Goal: Obtain resource: Download file/media

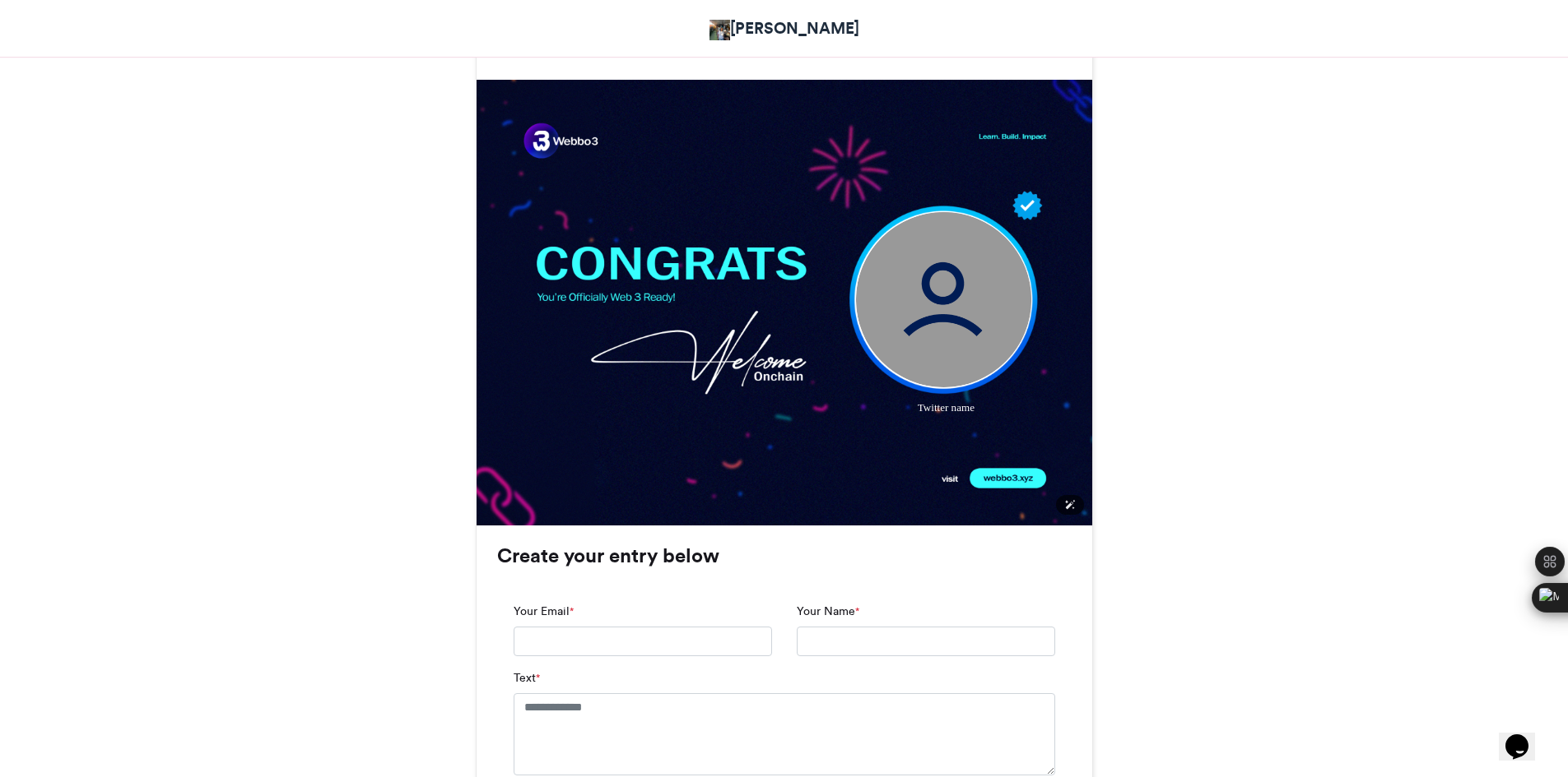
scroll to position [440, 0]
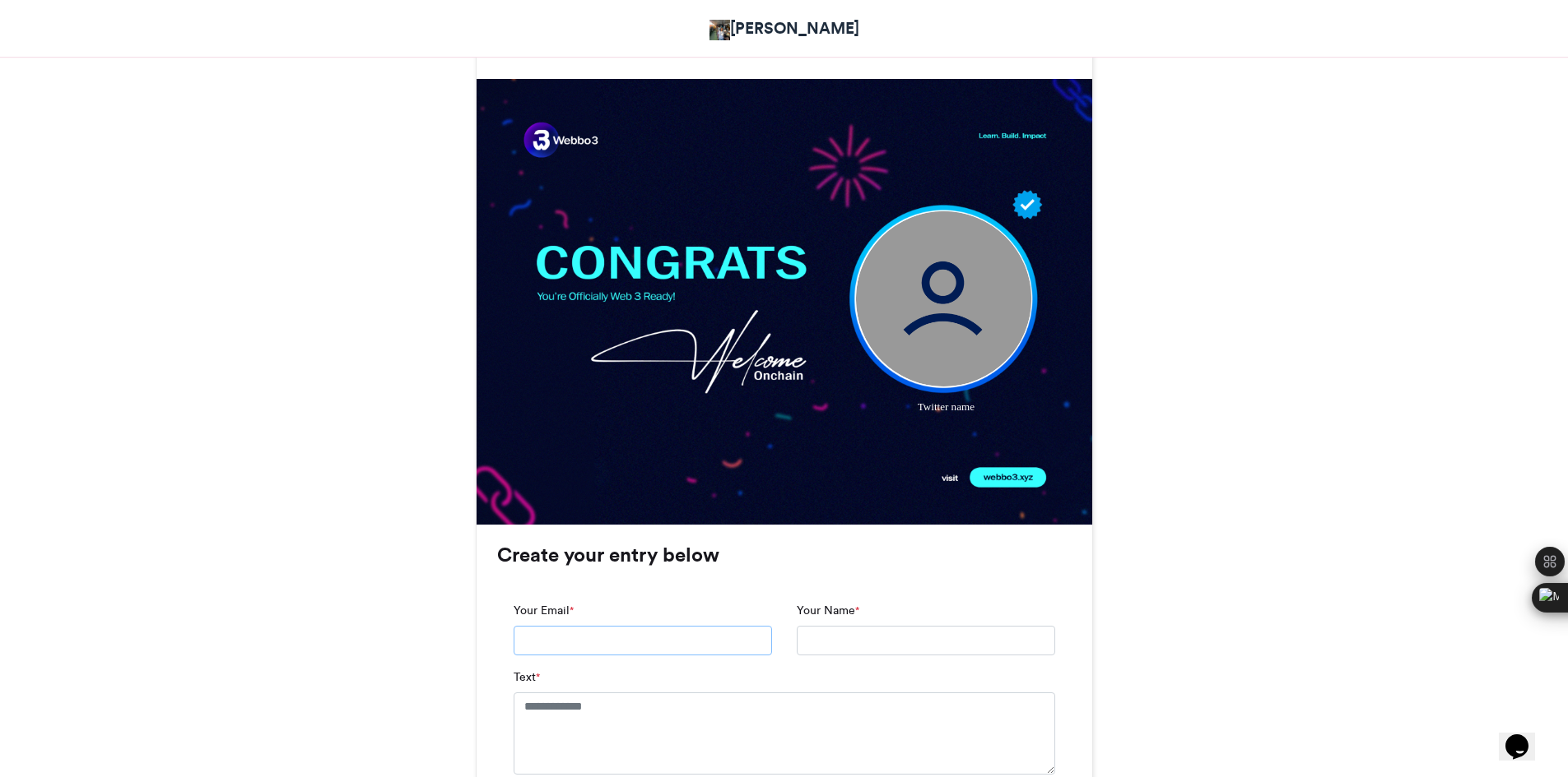
click at [641, 644] on input "Your Email *" at bounding box center [642, 640] width 258 height 30
type input "**********"
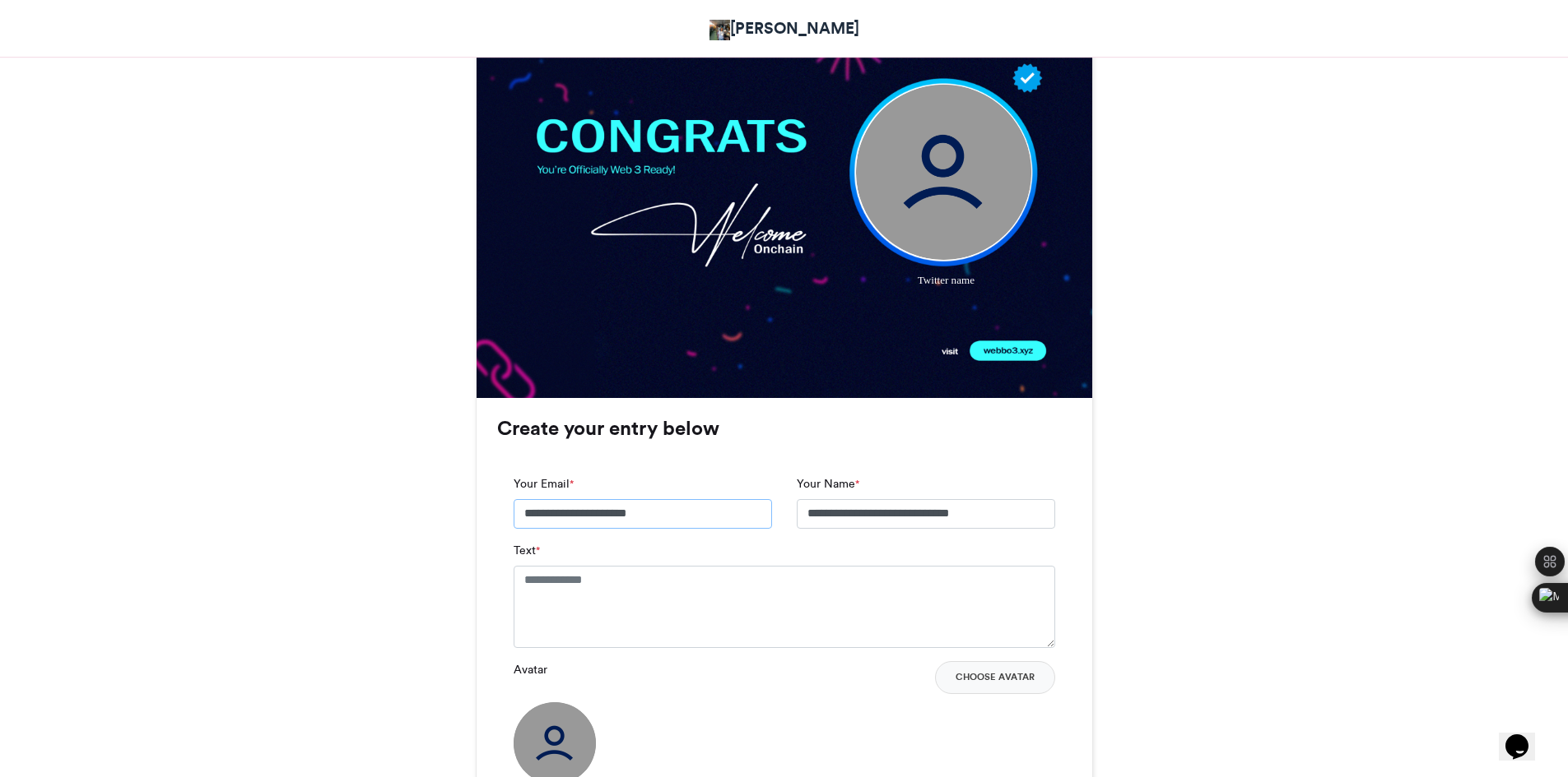
scroll to position [567, 0]
click at [711, 602] on textarea "Text *" at bounding box center [784, 606] width 541 height 82
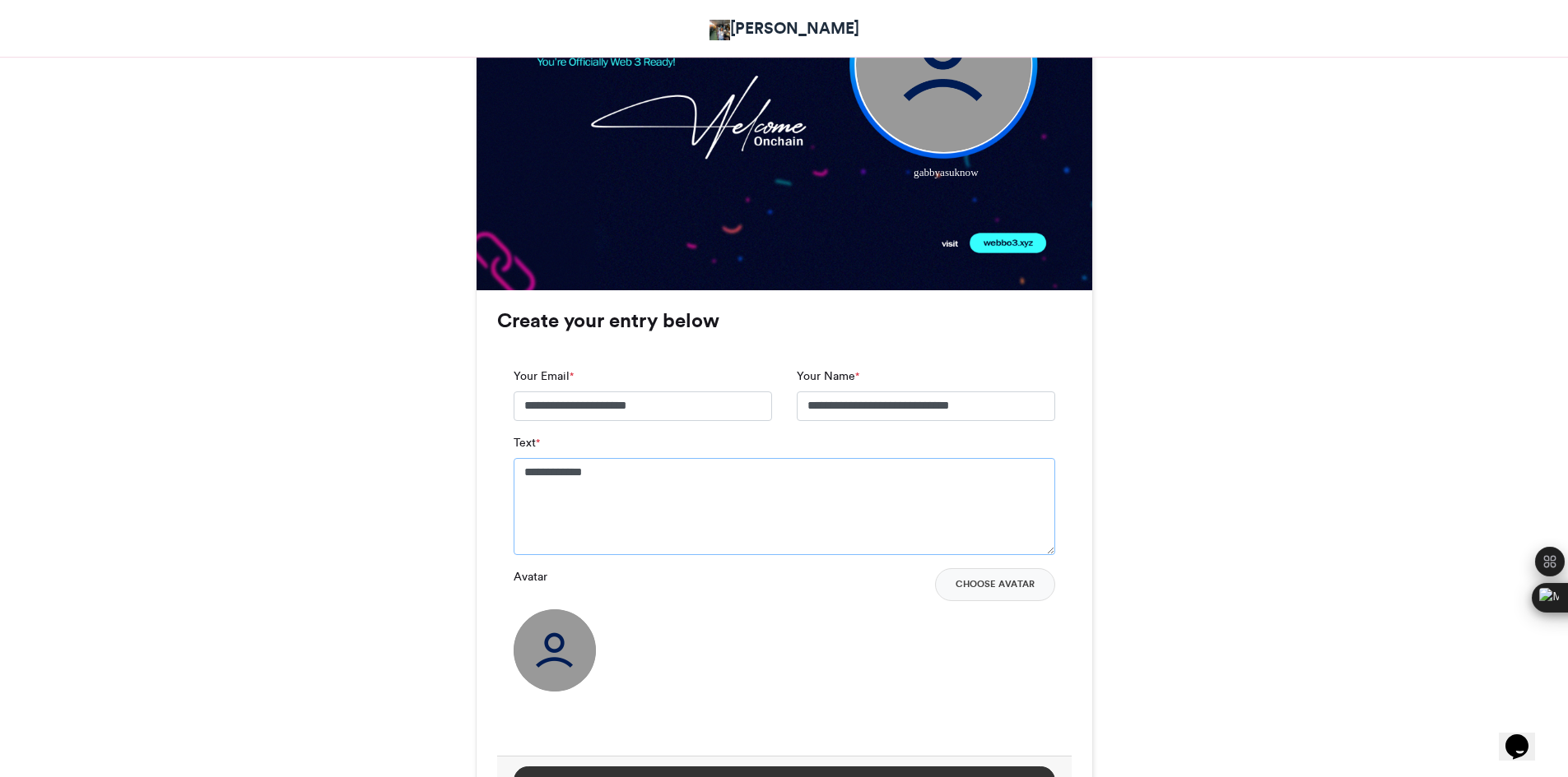
scroll to position [647, 0]
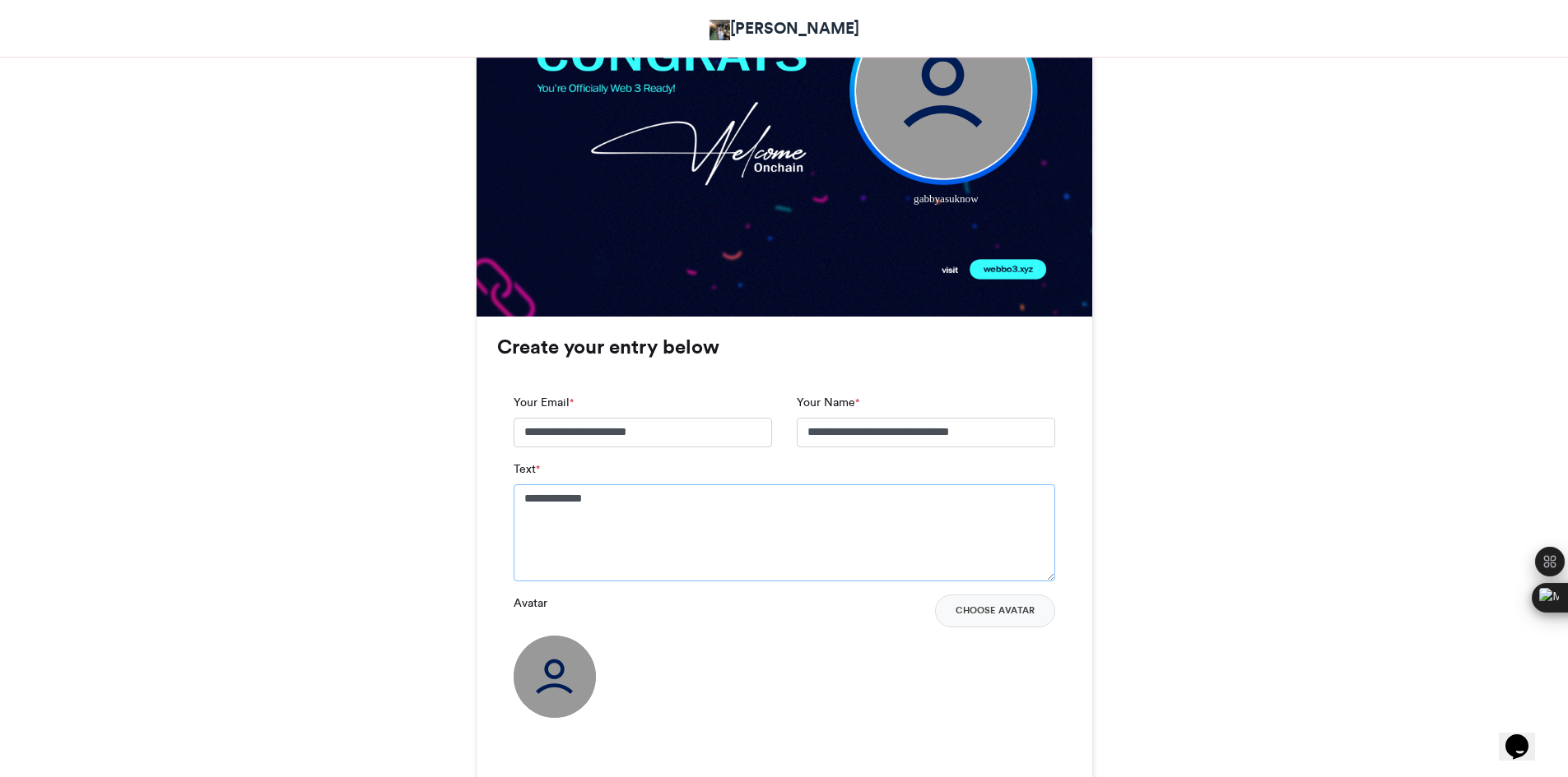
type textarea "**********"
click at [558, 687] on img at bounding box center [555, 677] width 82 height 82
click at [989, 610] on button "Choose Avatar" at bounding box center [995, 611] width 120 height 32
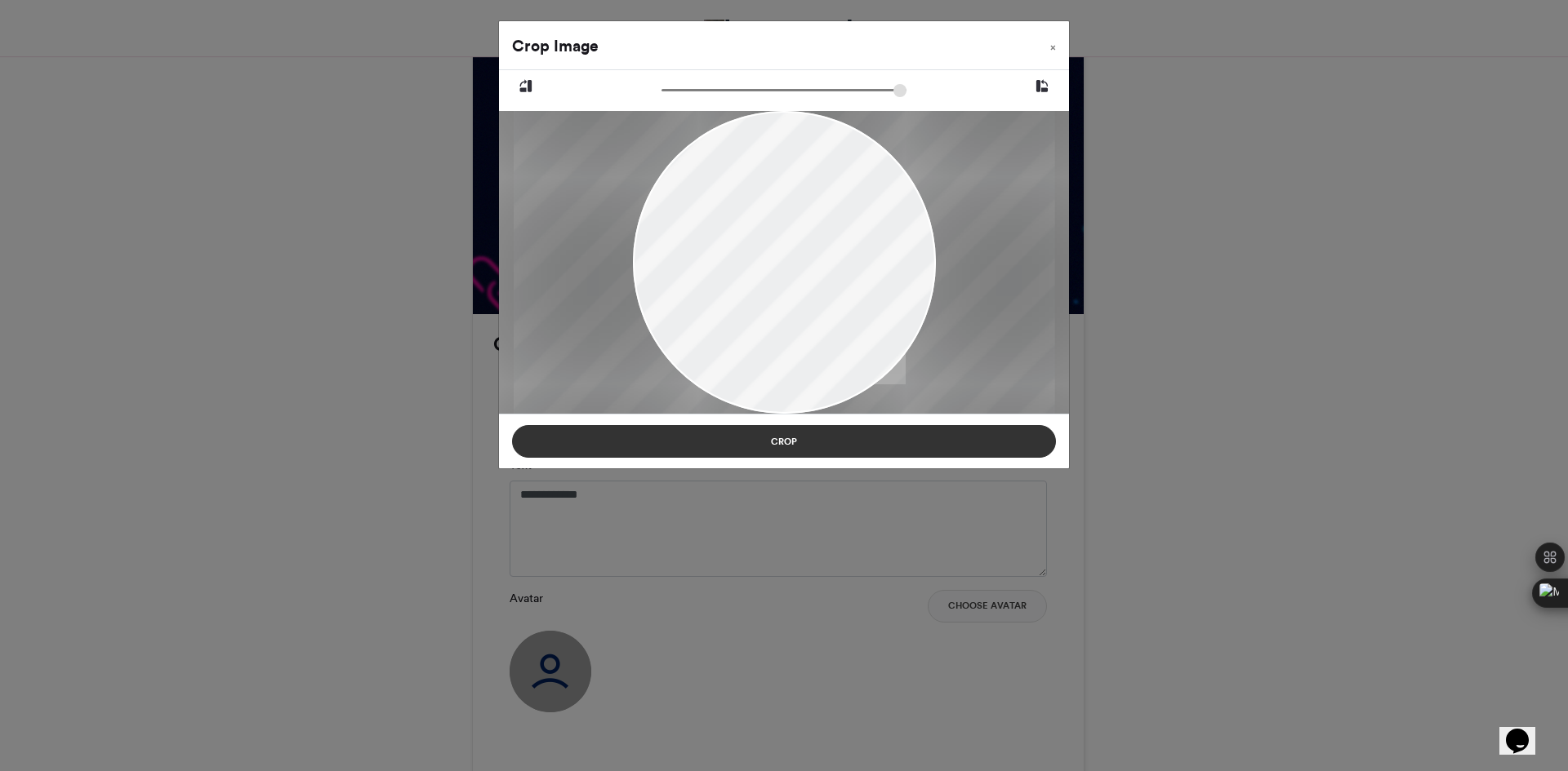
click at [794, 447] on button "Crop" at bounding box center [784, 441] width 544 height 32
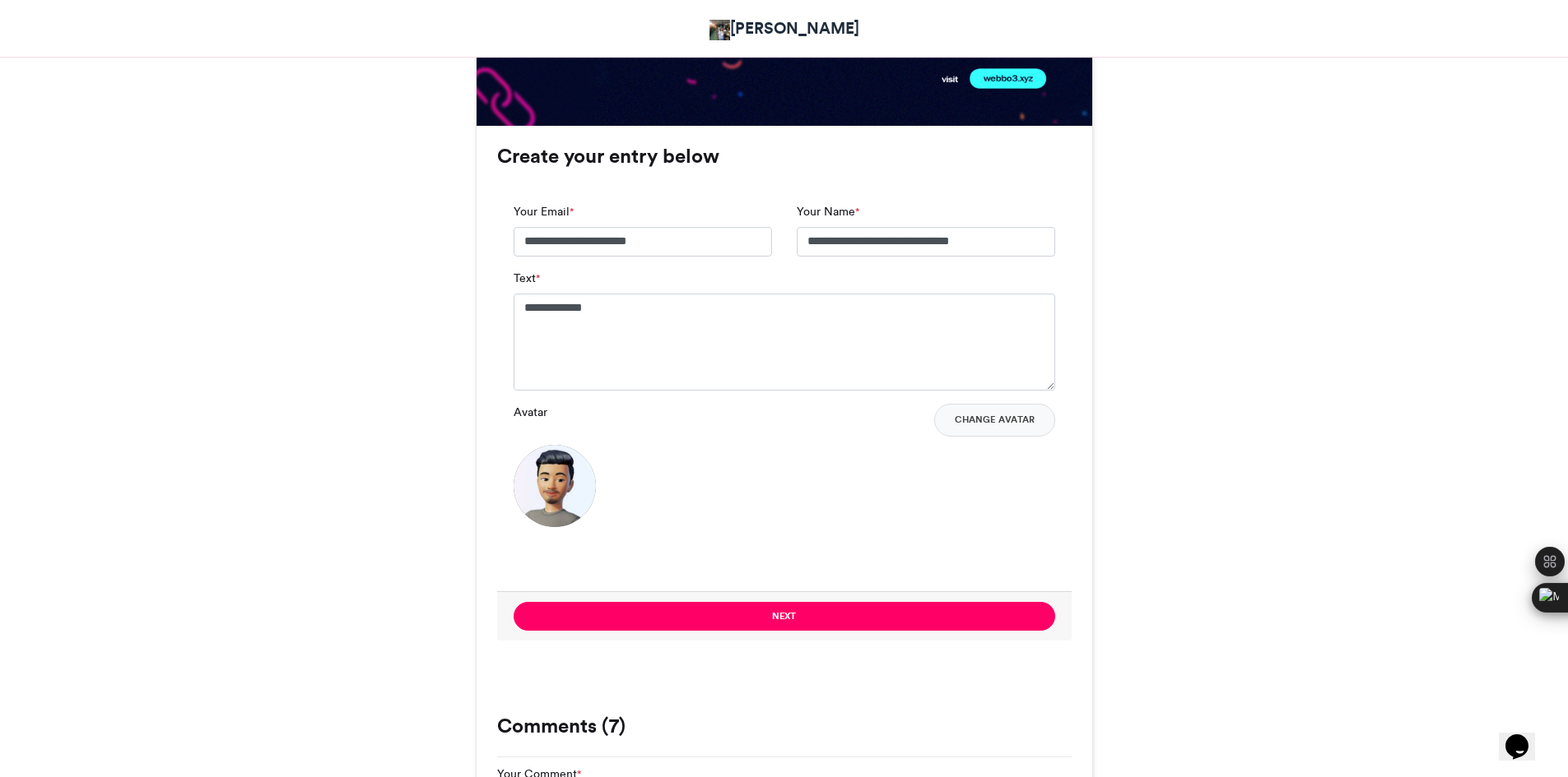
scroll to position [895, 0]
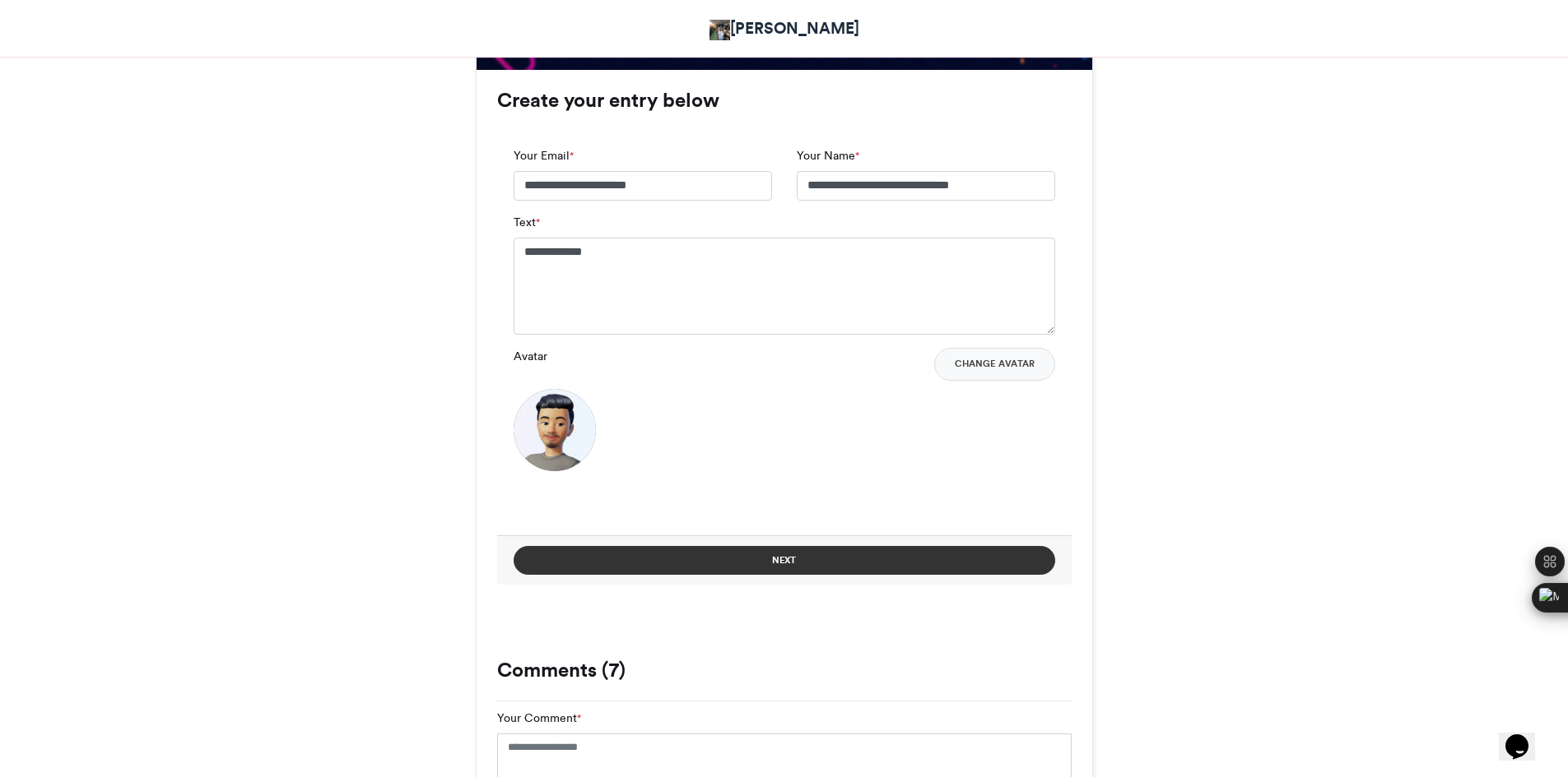
click at [700, 559] on button "Next" at bounding box center [784, 561] width 541 height 29
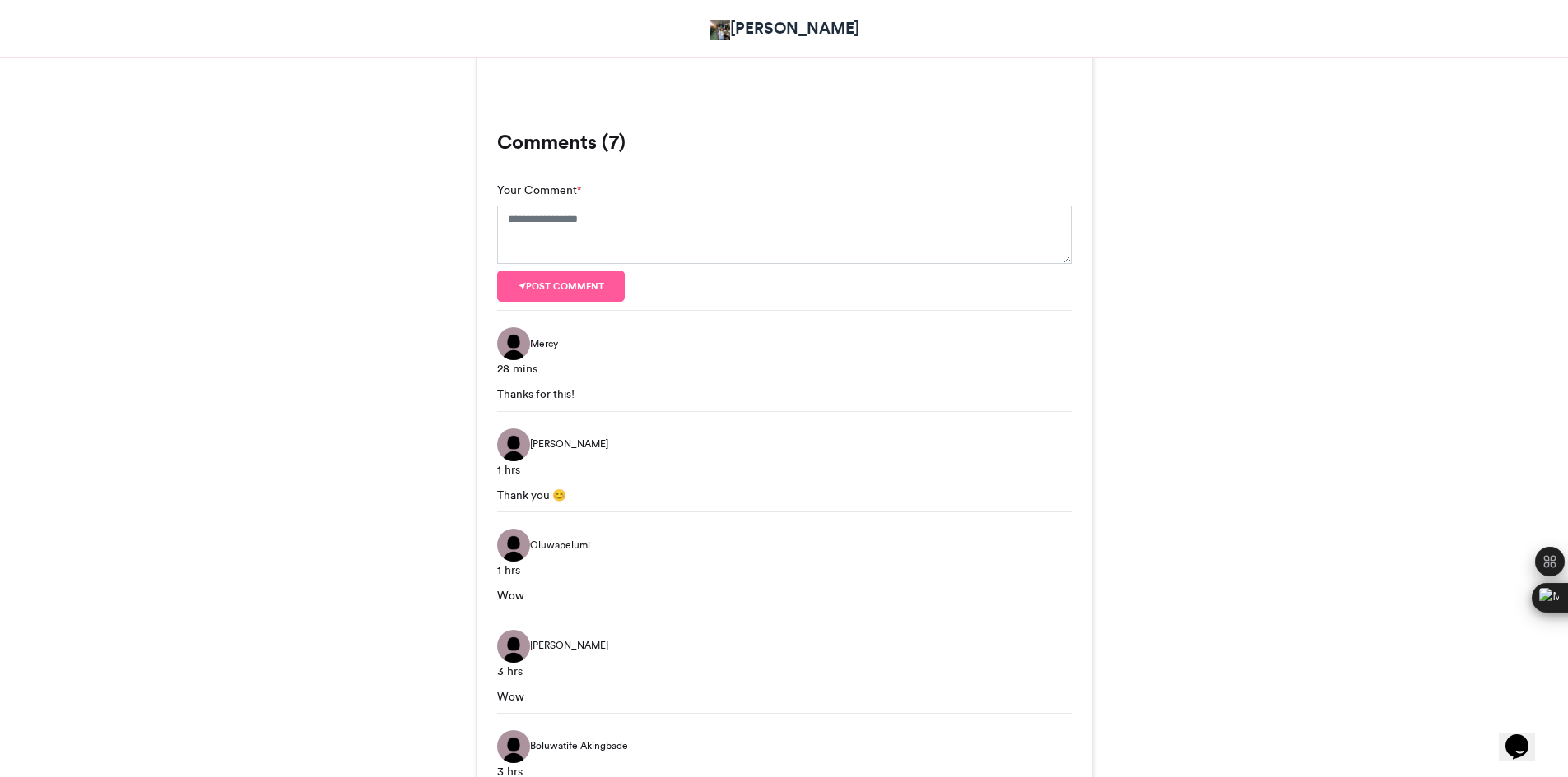
scroll to position [546, 0]
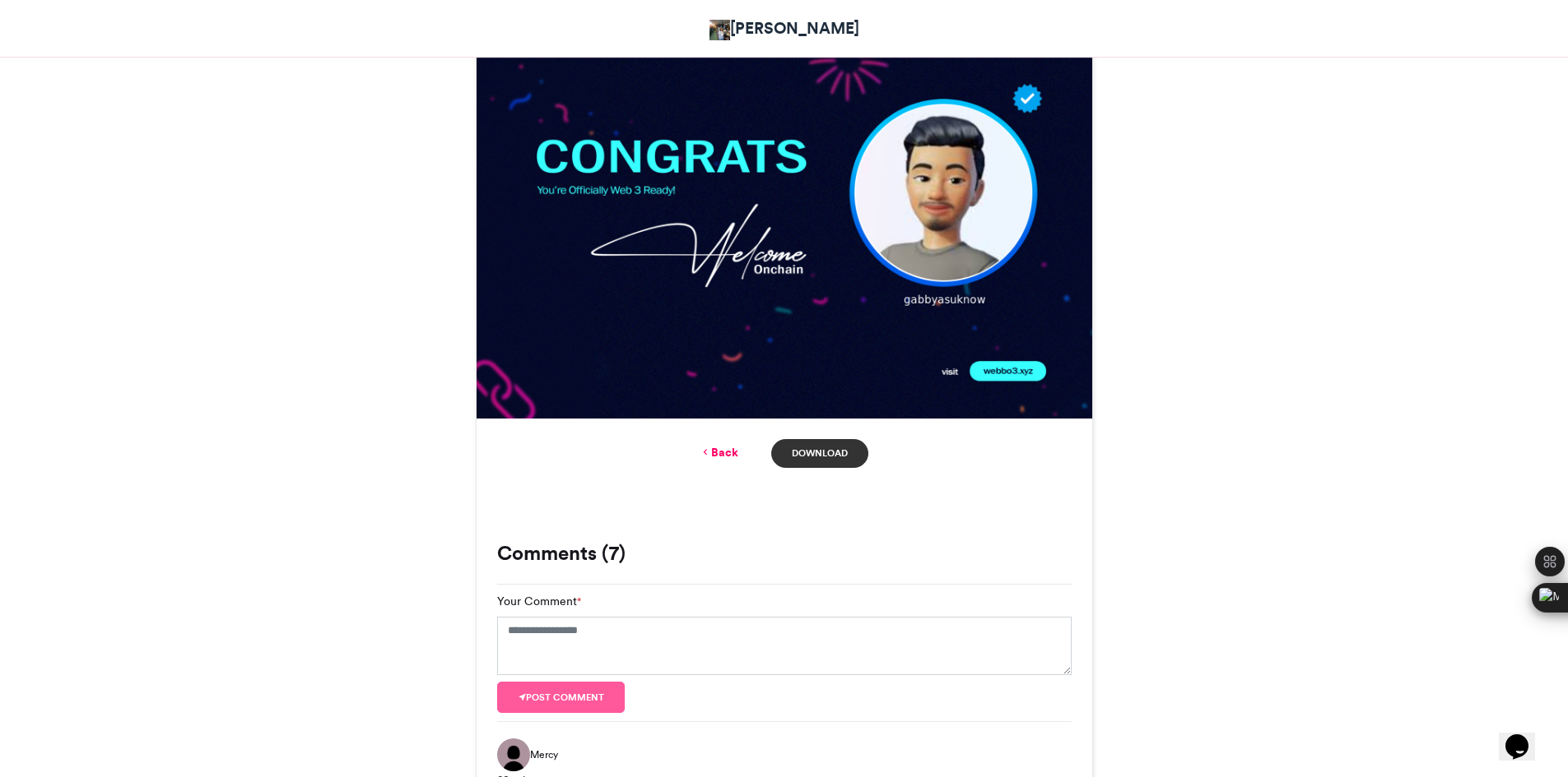
click at [822, 462] on link "Download" at bounding box center [818, 454] width 97 height 29
